Goal: Information Seeking & Learning: Learn about a topic

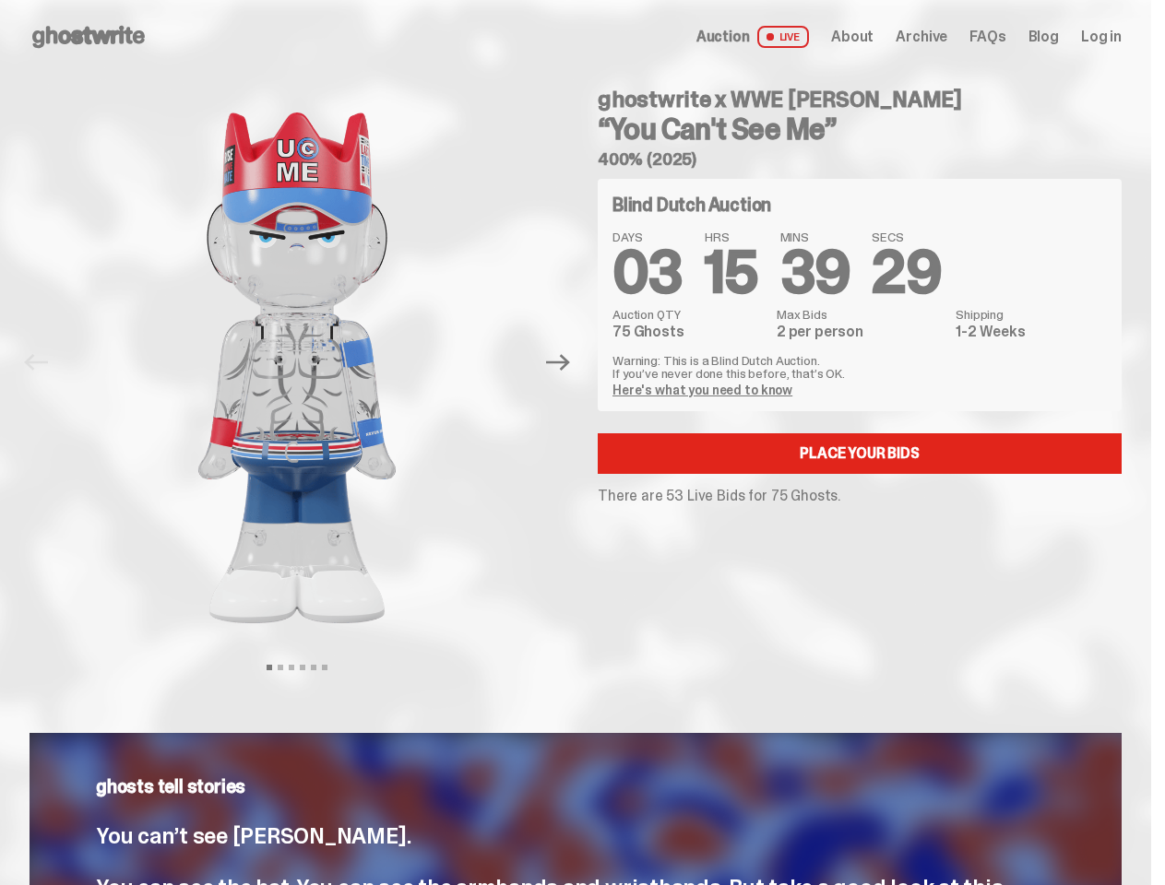
click at [582, 443] on div "ghostwrite x WWE [PERSON_NAME] “You Can't See Me” 400% (2025) Blind Dutch Aucti…" at bounding box center [848, 363] width 546 height 578
click at [308, 362] on img at bounding box center [297, 368] width 470 height 588
click at [565, 362] on icon "Next" at bounding box center [558, 363] width 24 height 17
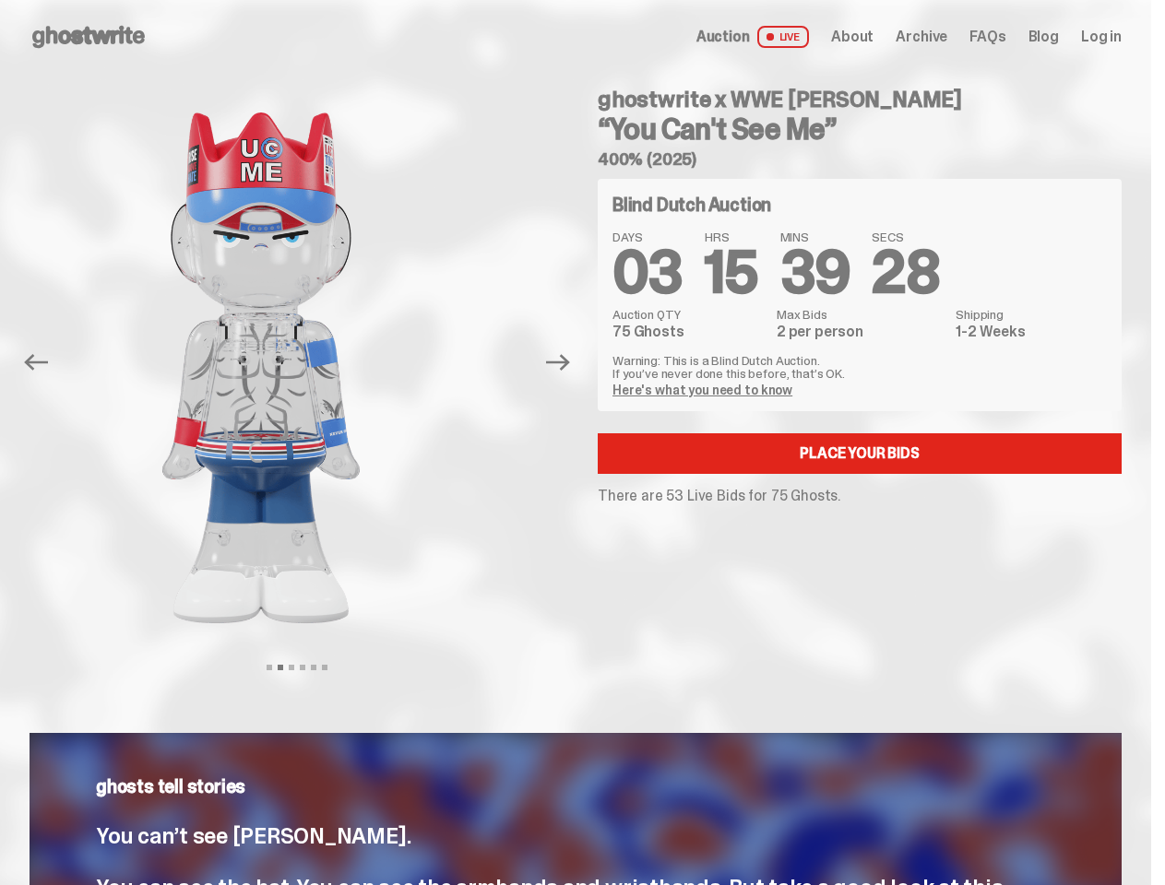
click at [0, 94] on div "ghostwrite x WWE John Cena “You Can't See Me” 400% (2025) Previous Next View sl…" at bounding box center [575, 381] width 1151 height 615
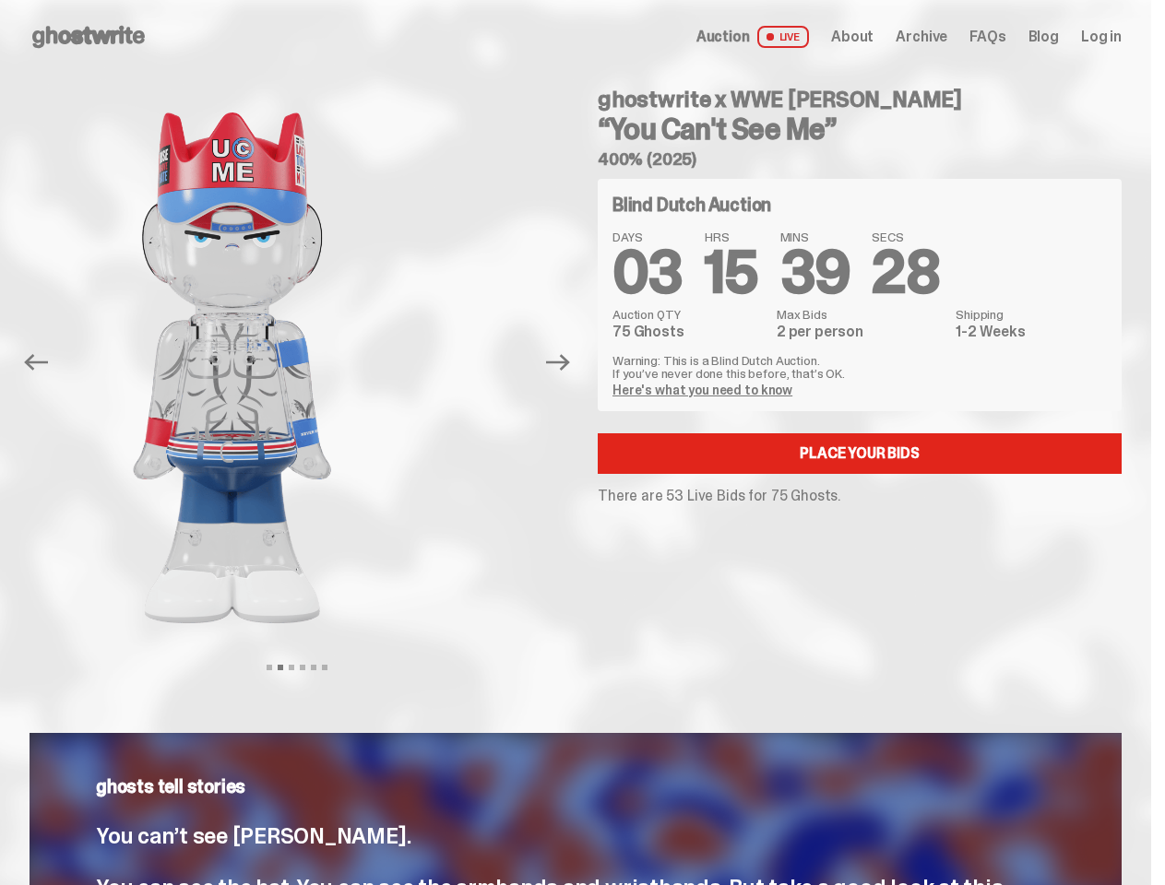
click at [704, 390] on link "Here's what you need to know" at bounding box center [702, 390] width 180 height 17
